Goal: Task Accomplishment & Management: Complete application form

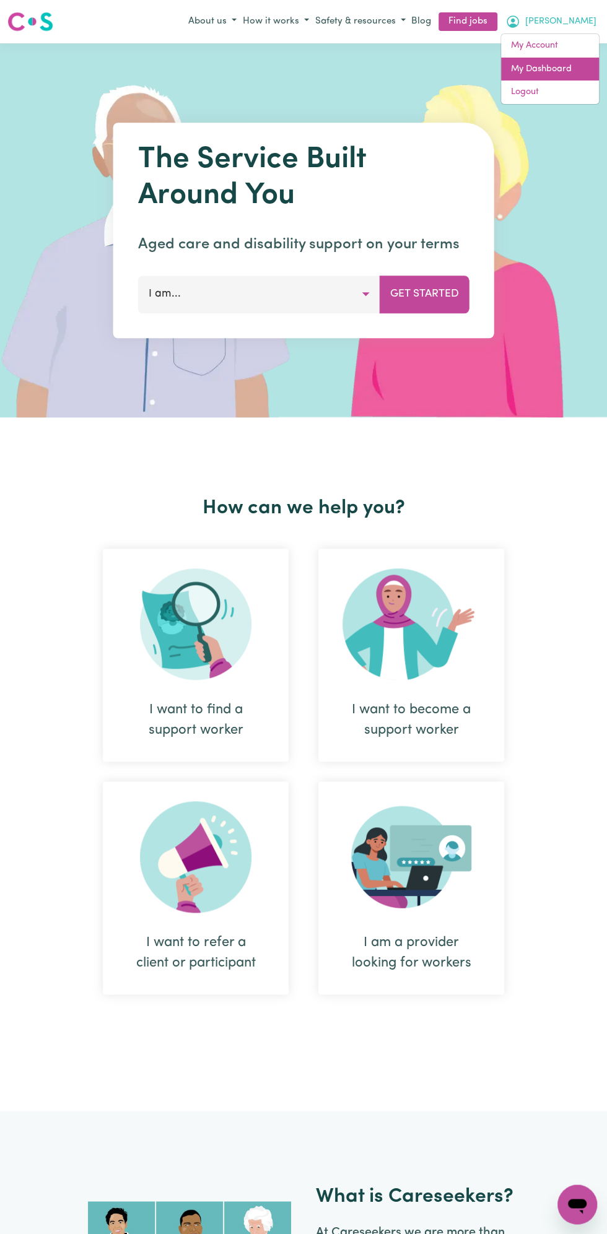
click at [551, 71] on link "My Dashboard" at bounding box center [550, 70] width 98 height 24
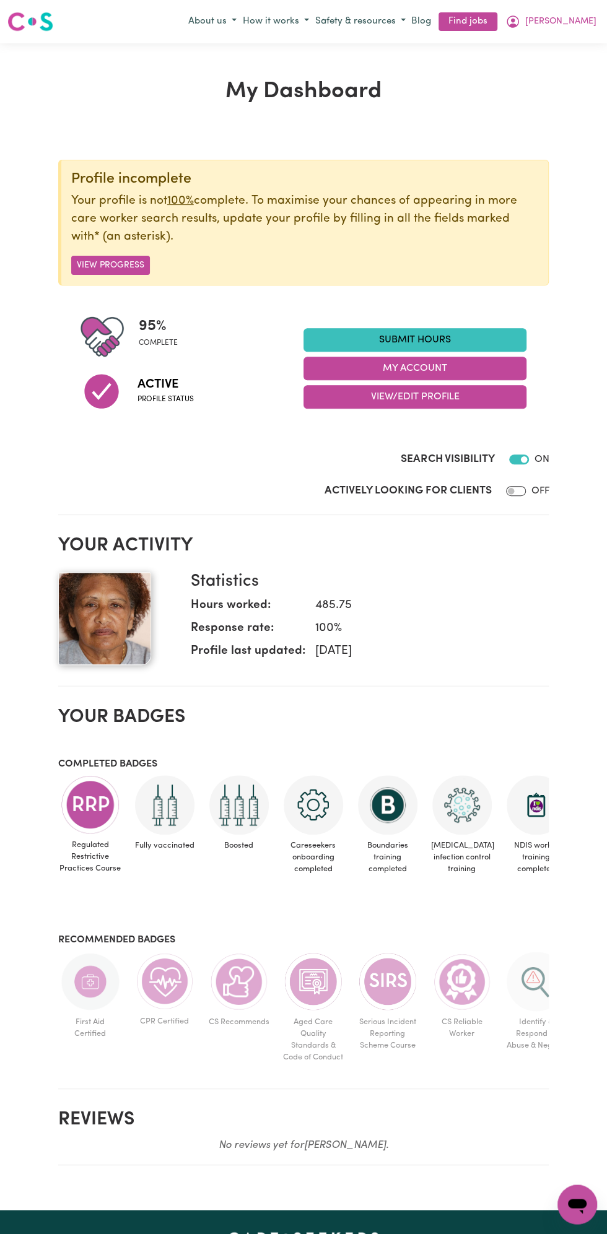
click at [432, 339] on link "Submit Hours" at bounding box center [414, 340] width 223 height 24
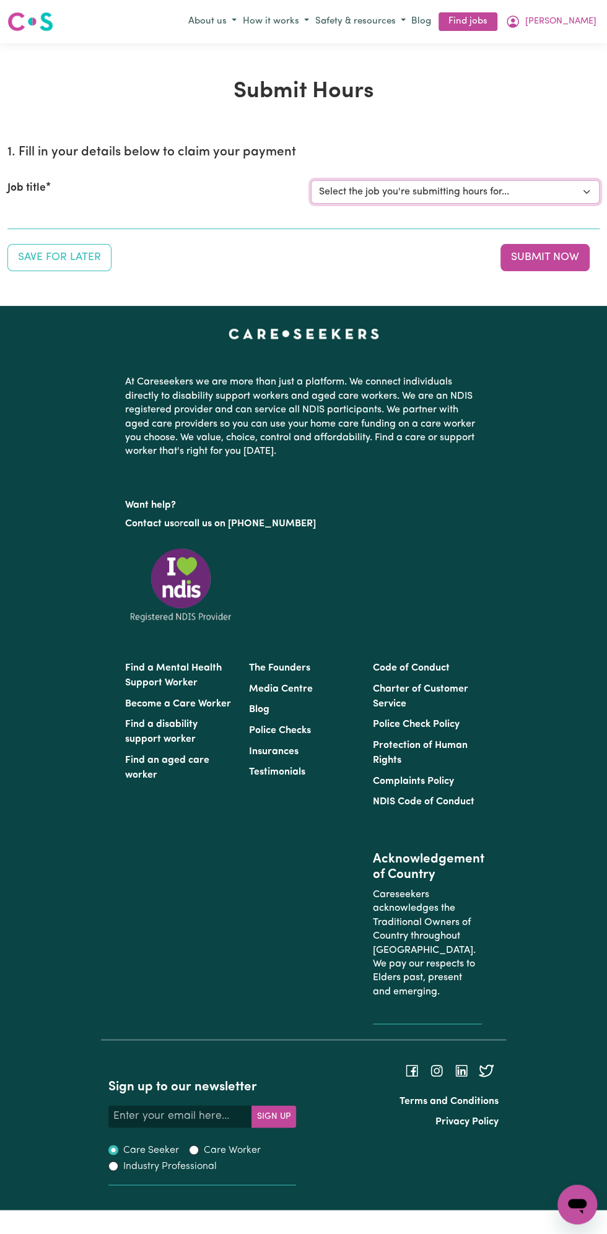
click at [422, 198] on select "Select the job you're submitting hours for... [Vartouhie ([PERSON_NAME]) [PERSO…" at bounding box center [455, 192] width 289 height 24
select select "13810"
click at [311, 180] on select "Select the job you're submitting hours for... [Vartouhie ([PERSON_NAME]) [PERSO…" at bounding box center [455, 192] width 289 height 24
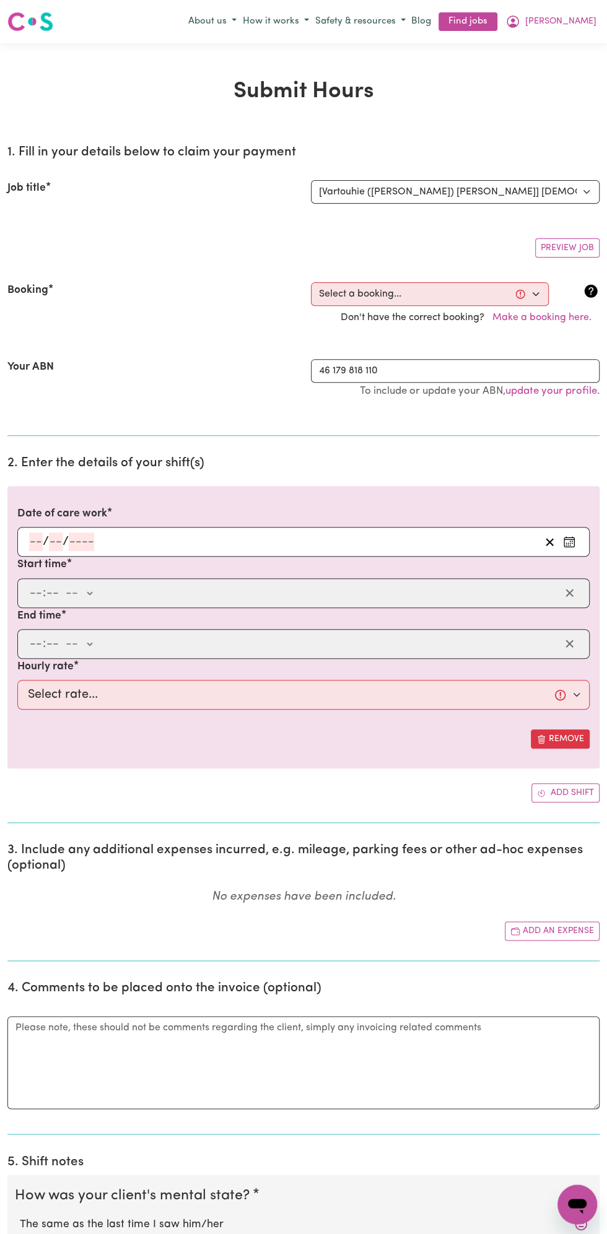
click at [35, 543] on input "number" at bounding box center [36, 542] width 14 height 19
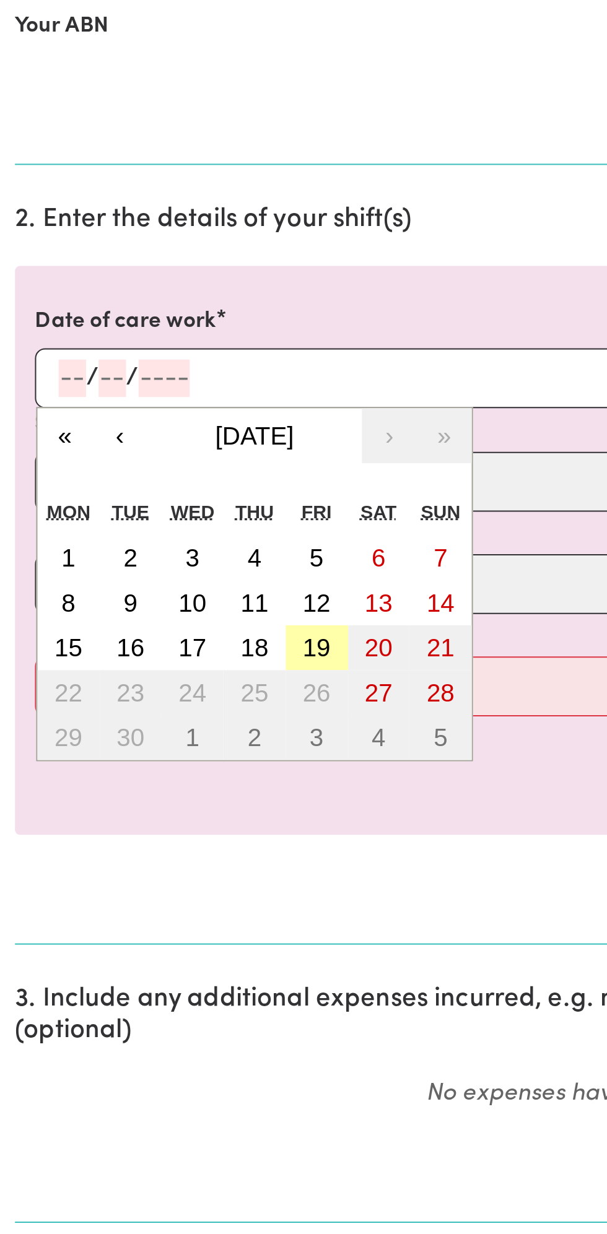
click at [161, 670] on abbr "19" at bounding box center [158, 676] width 14 height 14
type input "[DATE]"
type input "19"
type input "9"
type input "2025"
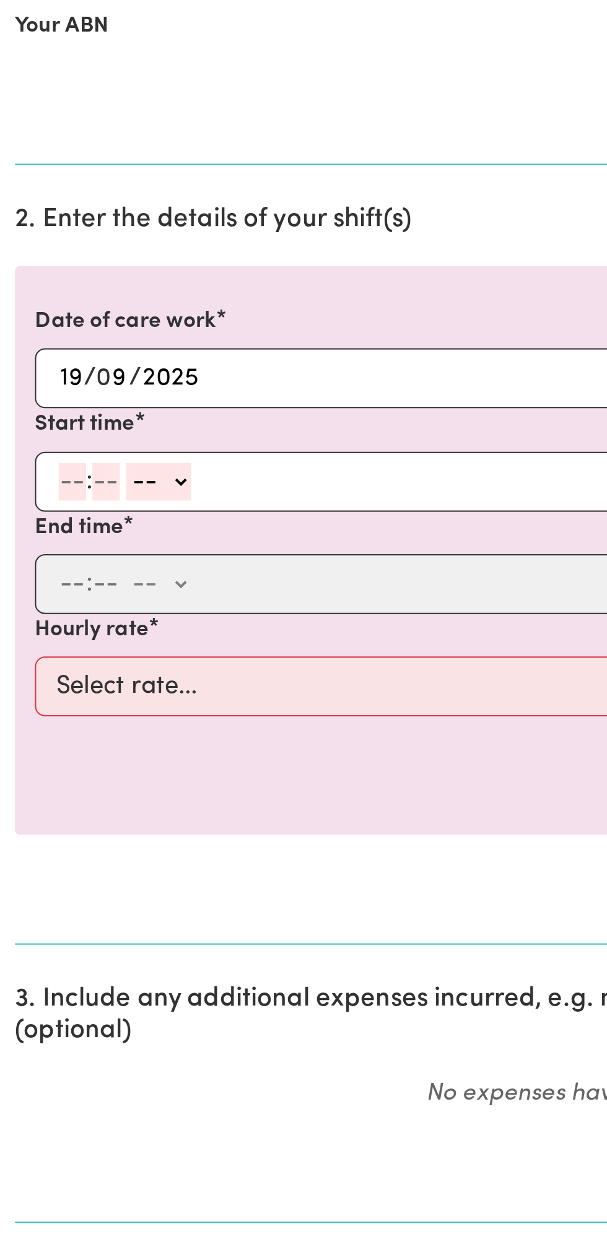
click at [32, 590] on input "number" at bounding box center [36, 593] width 14 height 19
type input "12"
type input "0"
click at [95, 590] on select "-- am pm" at bounding box center [80, 593] width 32 height 19
select select "pm"
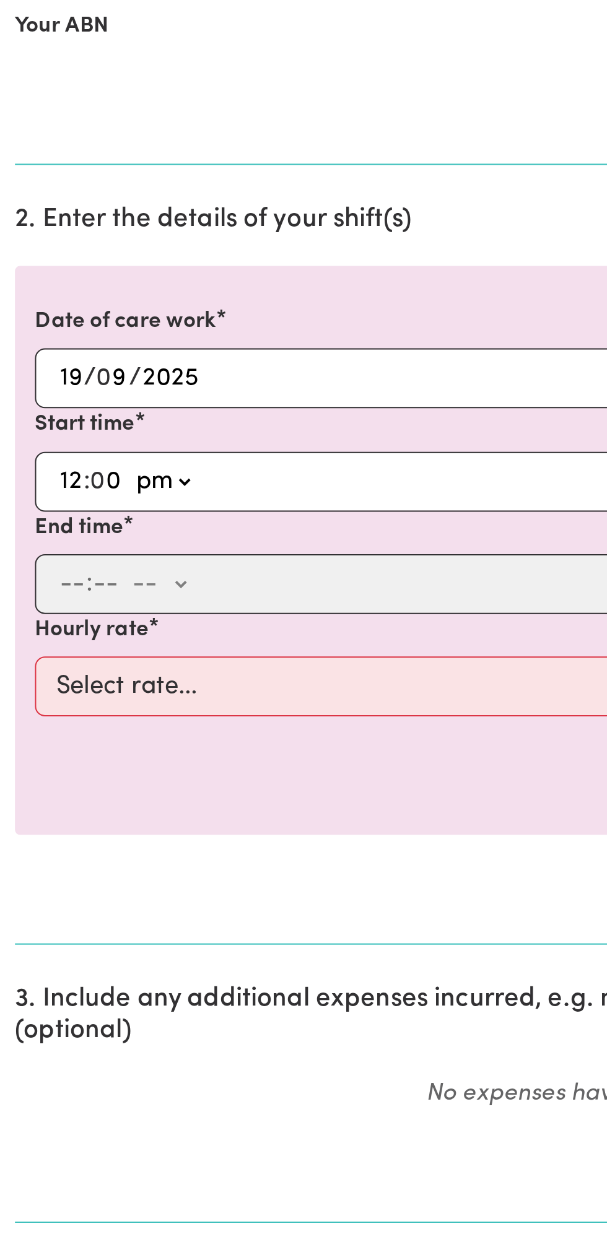
click at [64, 584] on select "-- am pm" at bounding box center [80, 593] width 32 height 19
type input "12:00"
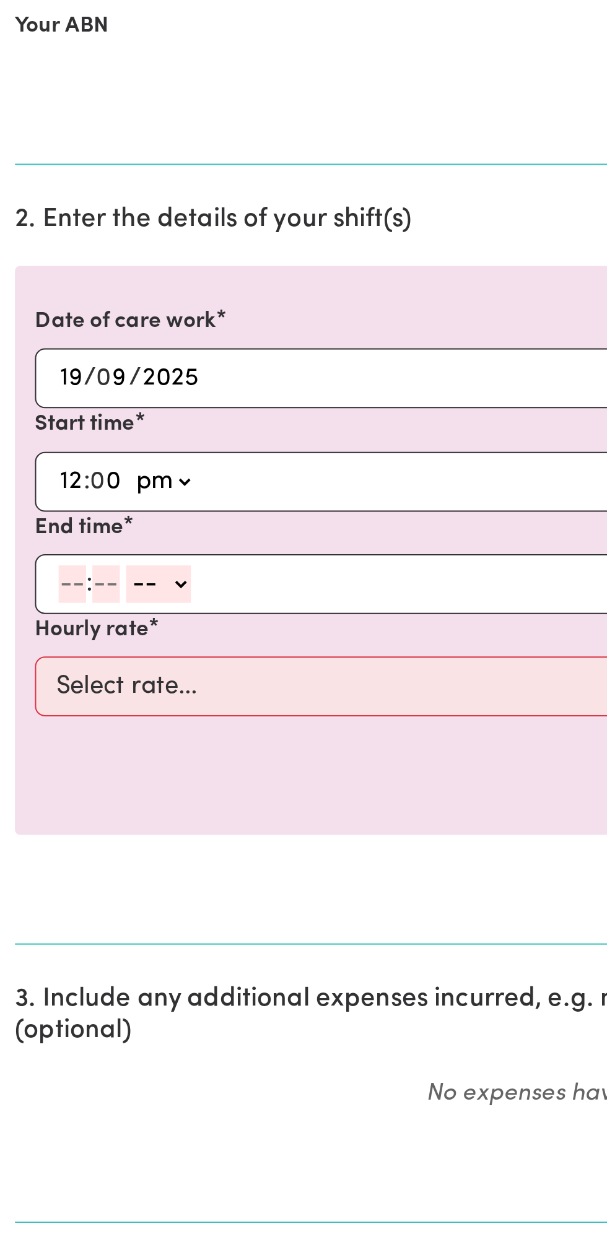
click at [32, 645] on input "number" at bounding box center [36, 644] width 14 height 19
type input "1"
click at [46, 640] on input "number" at bounding box center [47, 644] width 14 height 19
type input "0"
click at [88, 640] on select "-- am pm" at bounding box center [76, 644] width 32 height 19
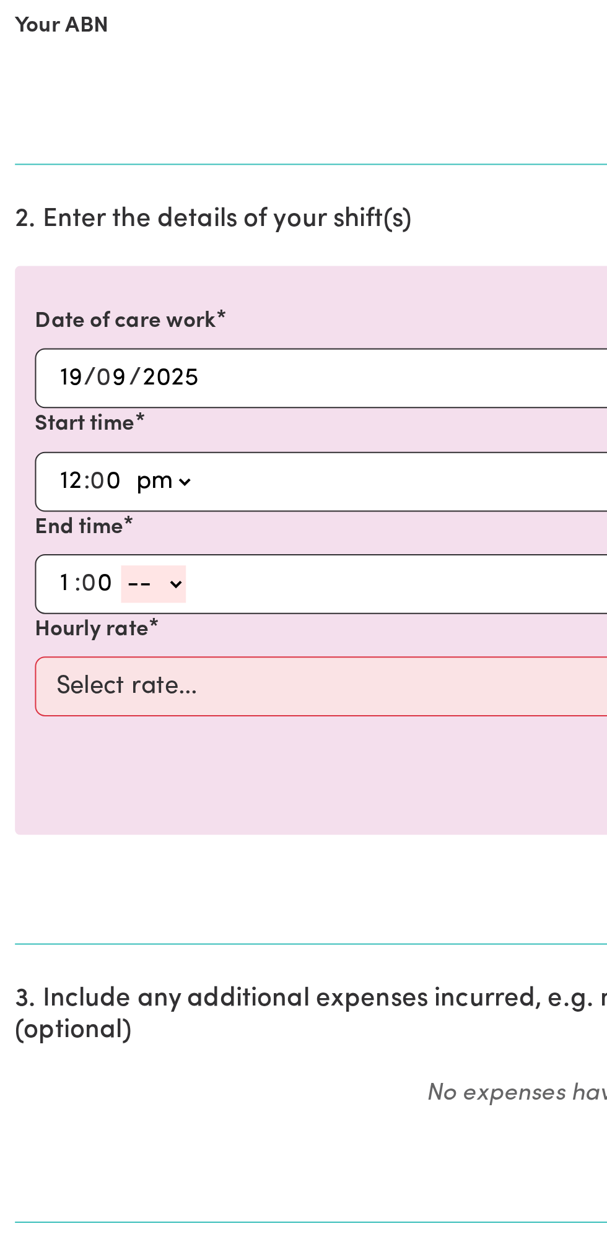
select select "pm"
click at [60, 635] on select "-- am pm" at bounding box center [76, 644] width 32 height 19
type input "13:00"
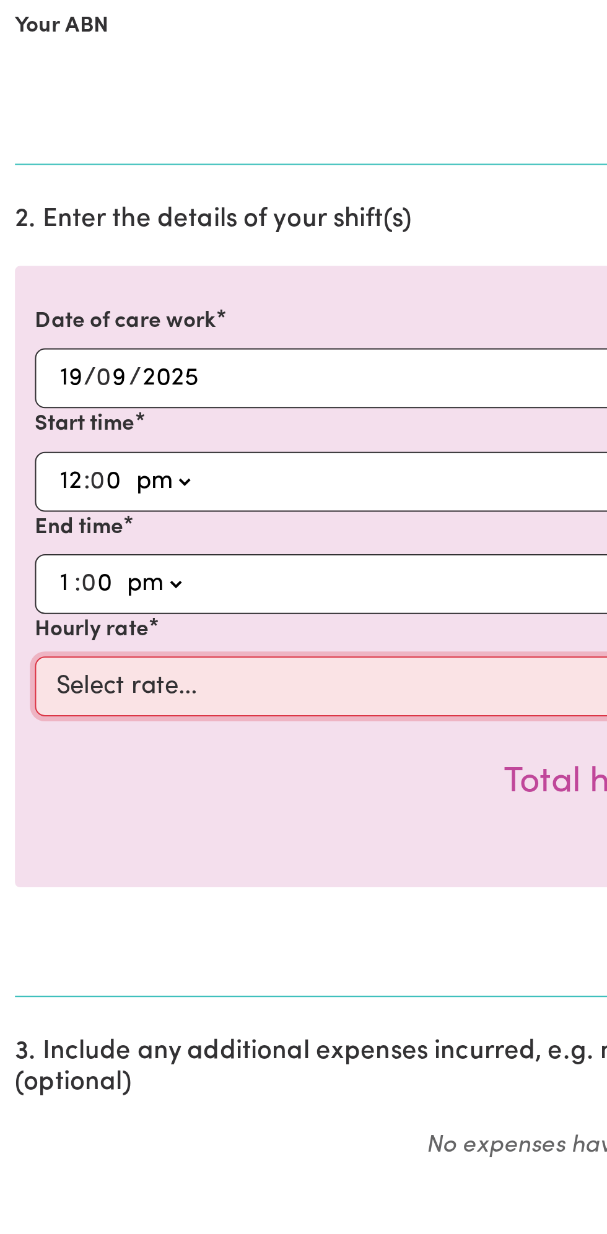
click at [137, 693] on select "Select rate... $49.00 (Weekday) $60.00 ([DATE])" at bounding box center [303, 695] width 572 height 30
select select "49-Weekday"
click at [17, 680] on select "Select rate... $49.00 (Weekday) $60.00 ([DATE])" at bounding box center [303, 695] width 572 height 30
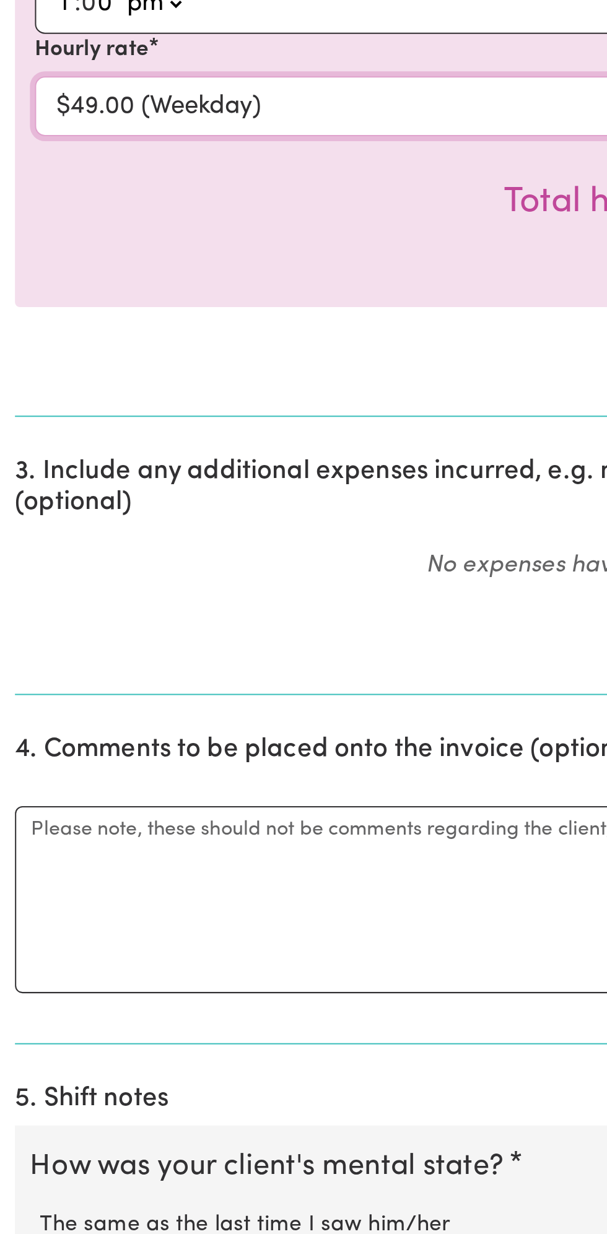
scroll to position [27, 0]
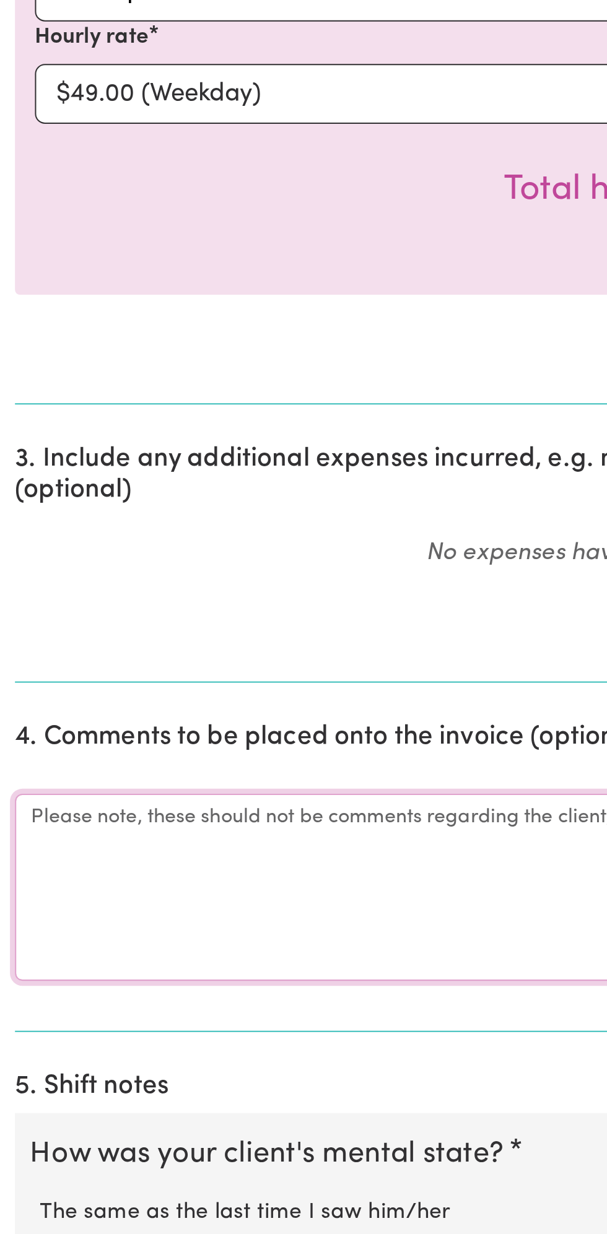
click at [68, 1057] on textarea "Comments" at bounding box center [303, 1062] width 592 height 93
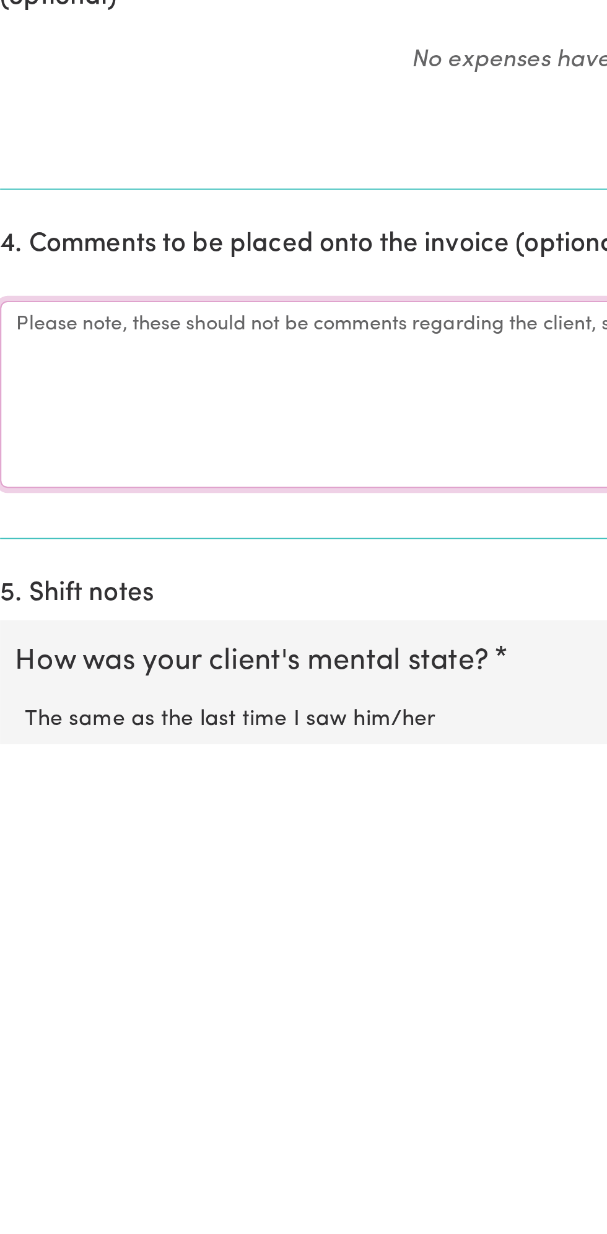
scroll to position [32, 0]
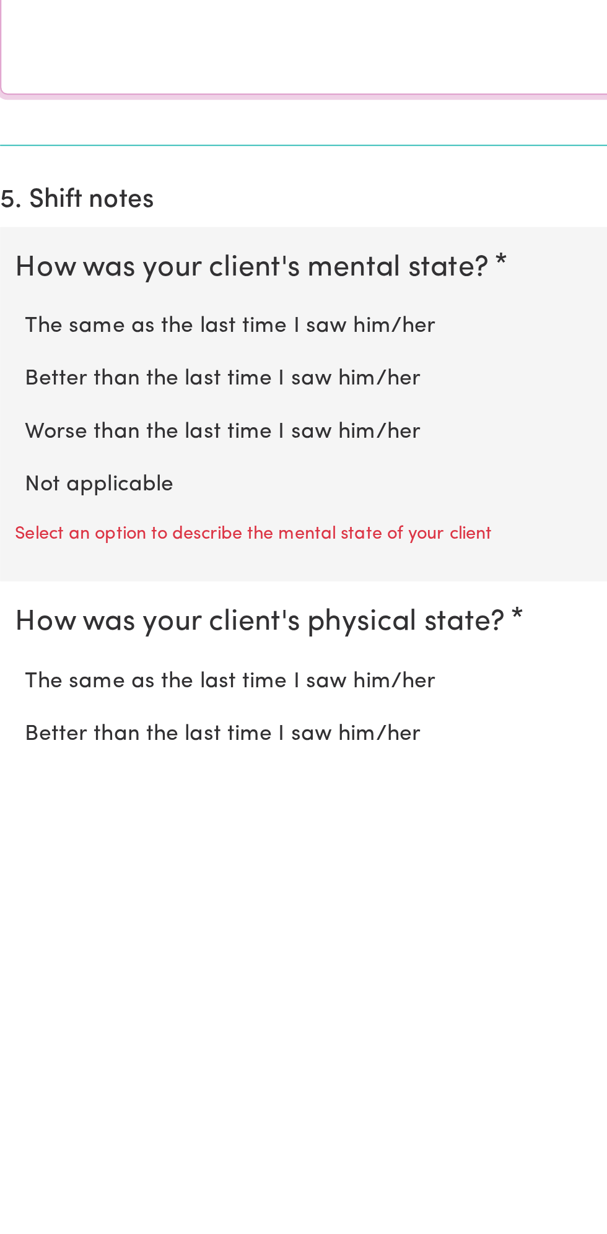
type textarea "All good"
click at [78, 1102] on label "Not applicable" at bounding box center [303, 1106] width 567 height 16
click at [20, 1098] on input "Not applicable" at bounding box center [19, 1098] width 1 height 1
radio input "true"
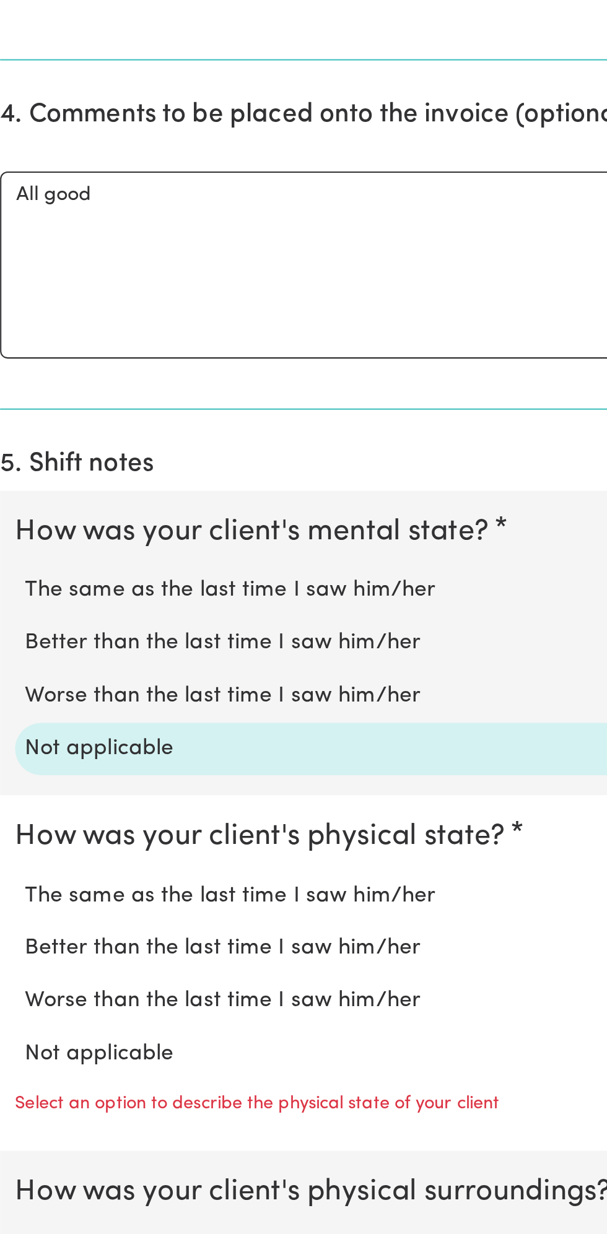
scroll to position [398, 0]
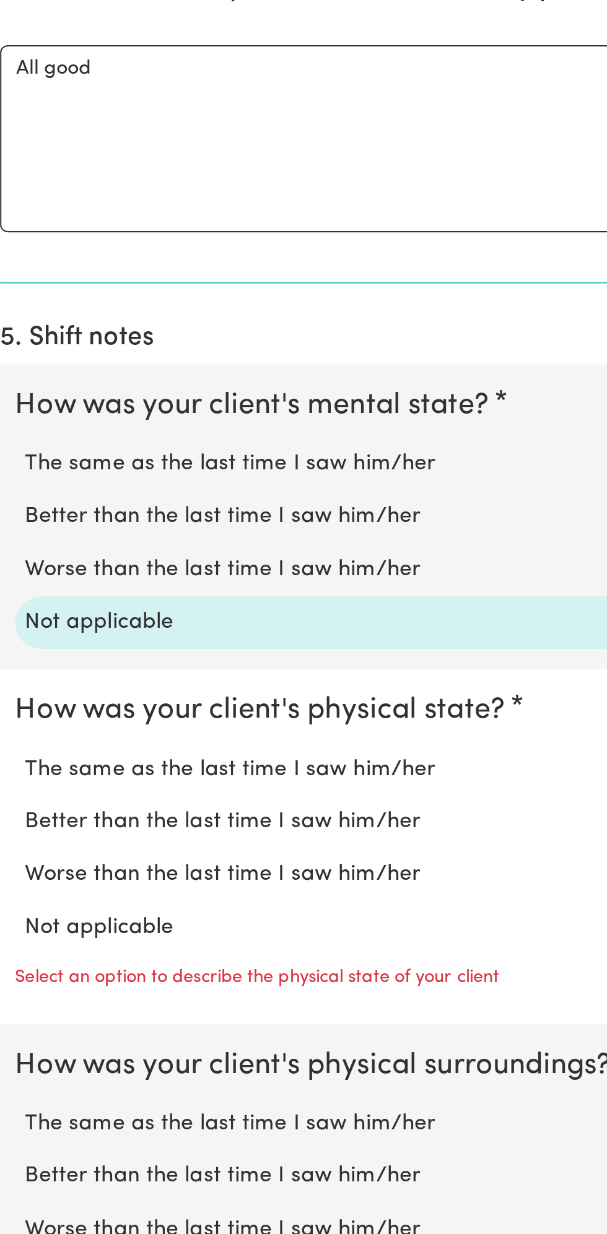
click at [87, 1075] on label "Not applicable" at bounding box center [303, 1083] width 567 height 16
click at [20, 1074] on input "Not applicable" at bounding box center [19, 1074] width 1 height 1
radio input "true"
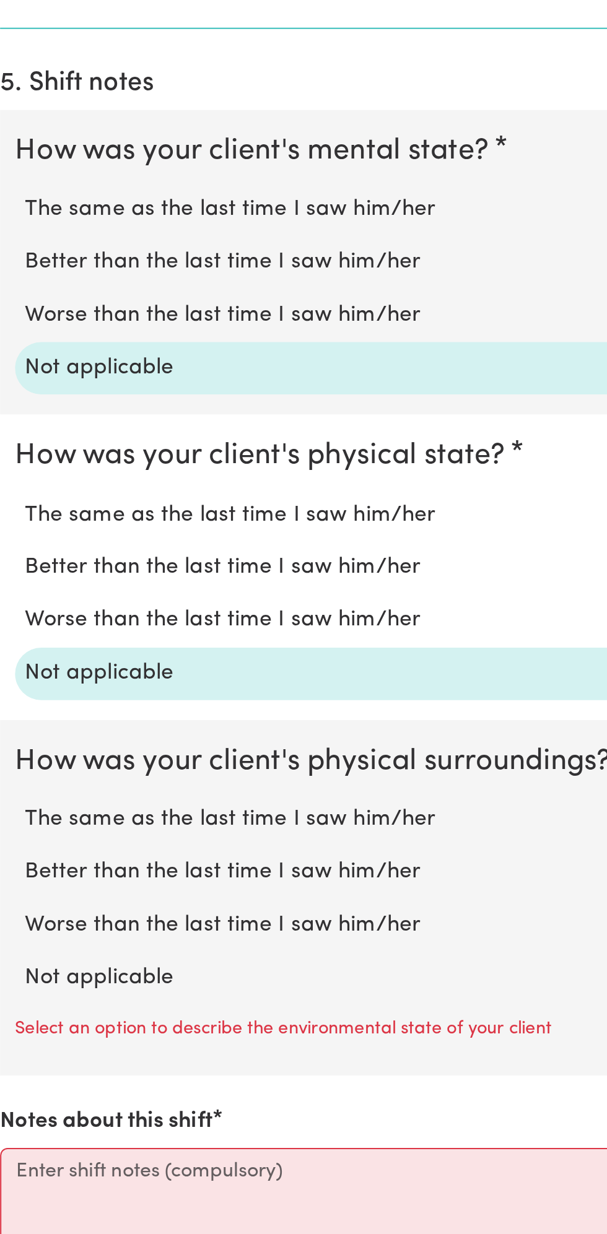
scroll to position [526, 0]
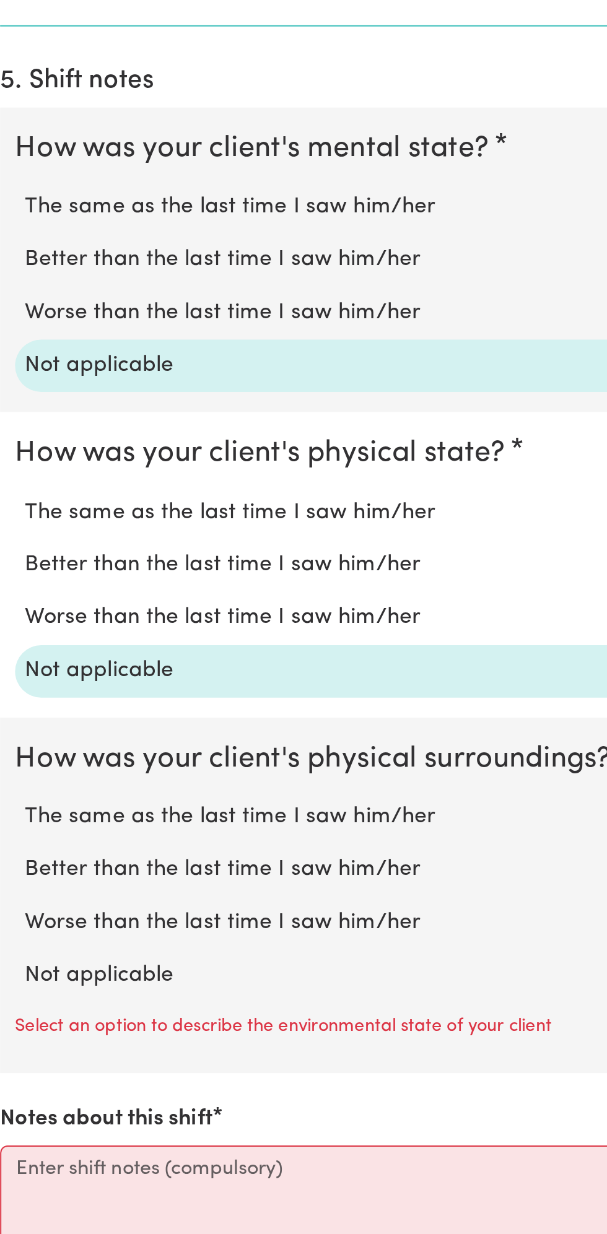
click at [83, 1106] on label "Not applicable" at bounding box center [303, 1106] width 567 height 16
click at [20, 1098] on input "Not applicable" at bounding box center [19, 1098] width 1 height 1
radio input "true"
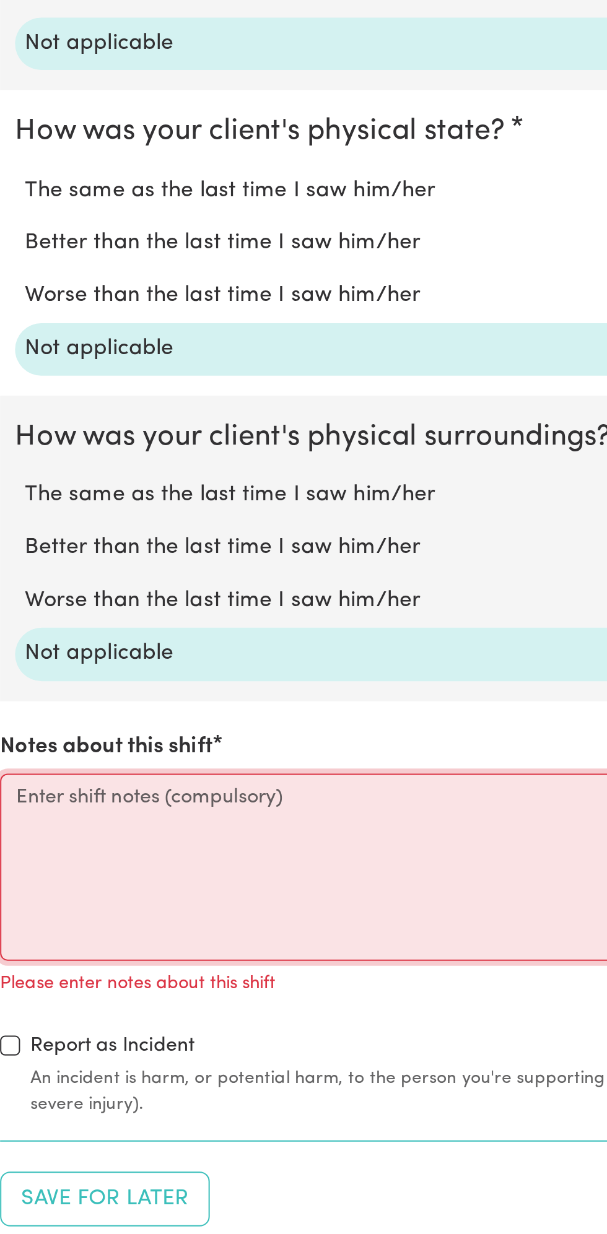
click at [149, 1047] on textarea "Notes about this shift" at bounding box center [303, 1052] width 592 height 93
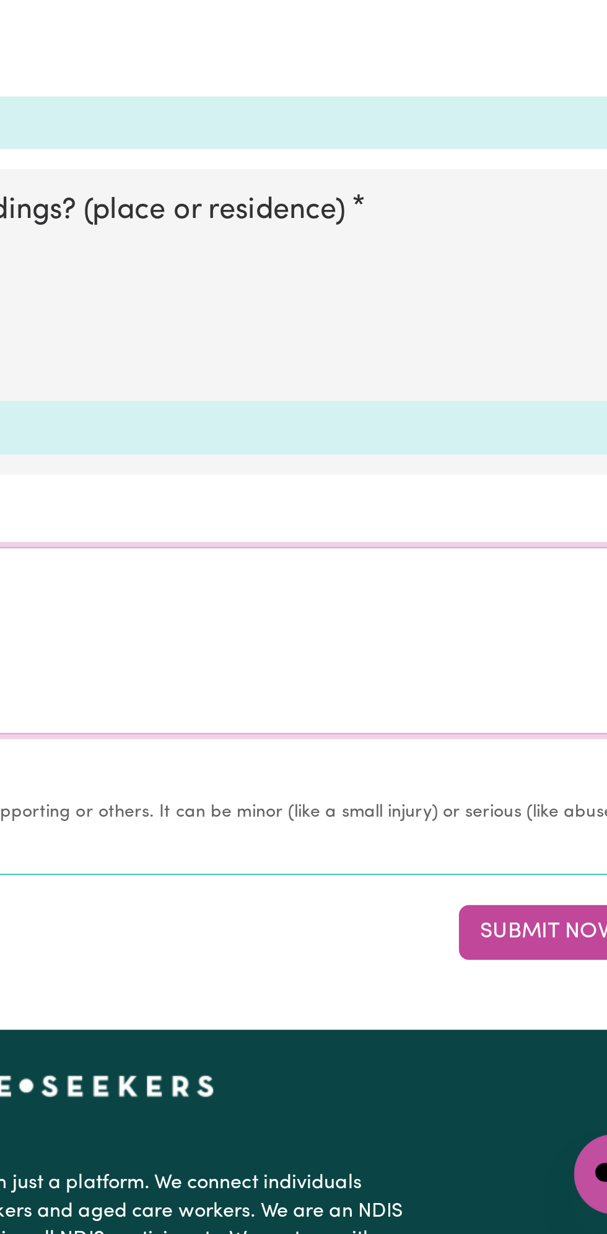
scroll to position [798, 0]
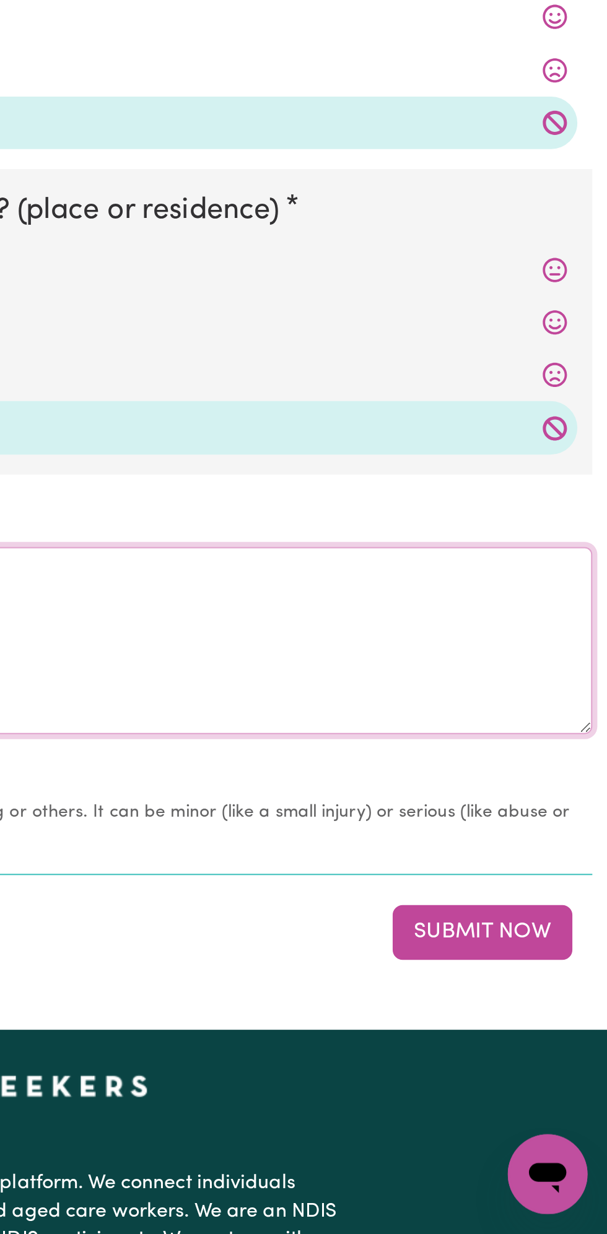
type textarea "Nothing changes all good"
click at [552, 1080] on button "Submit Now" at bounding box center [544, 1084] width 89 height 27
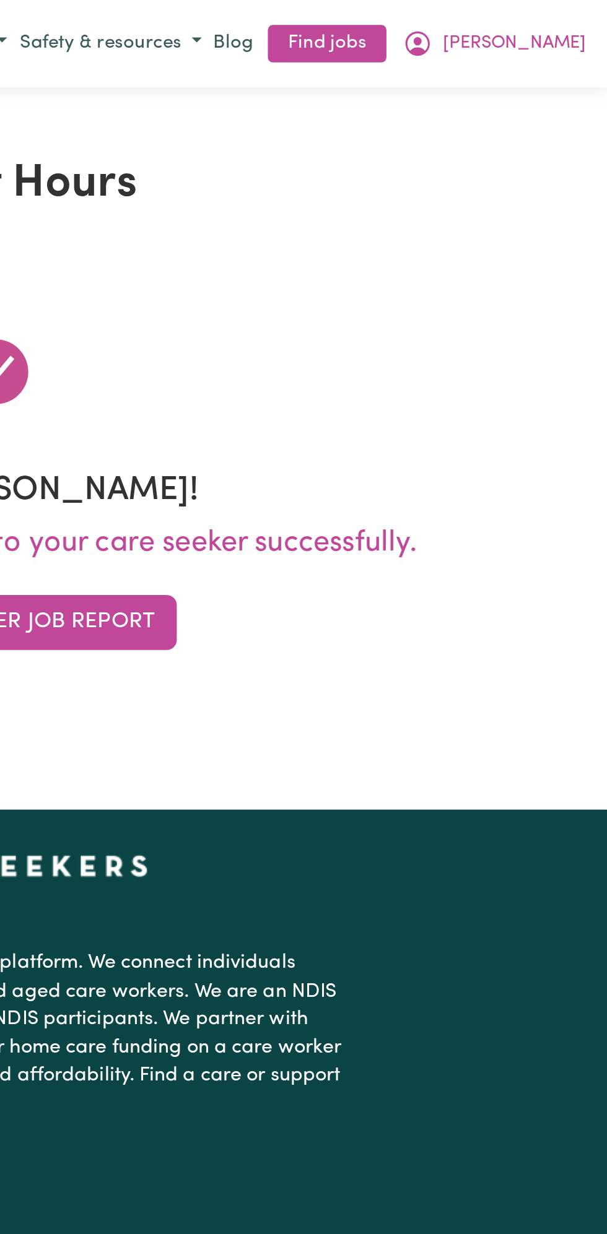
scroll to position [0, 0]
